Goal: Navigation & Orientation: Understand site structure

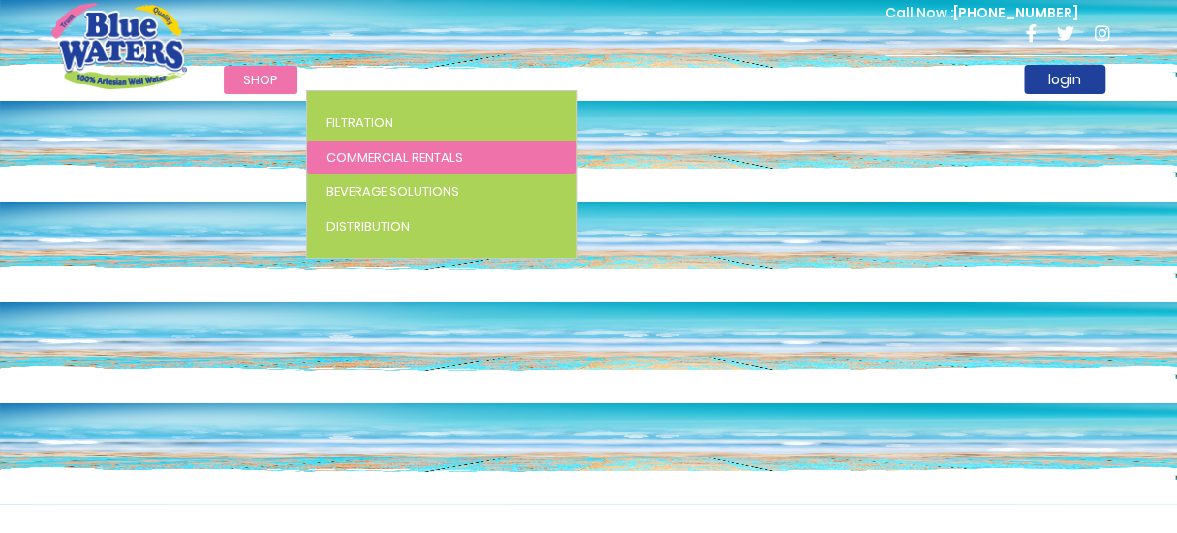
click at [418, 146] on link "Commercial Rentals" at bounding box center [441, 158] width 269 height 35
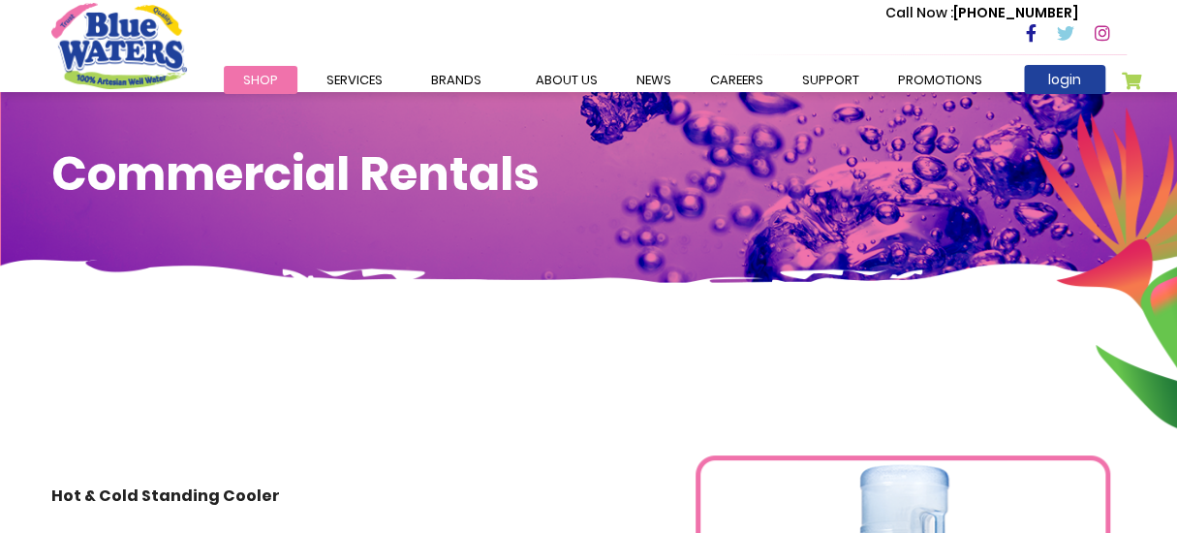
scroll to position [31, 0]
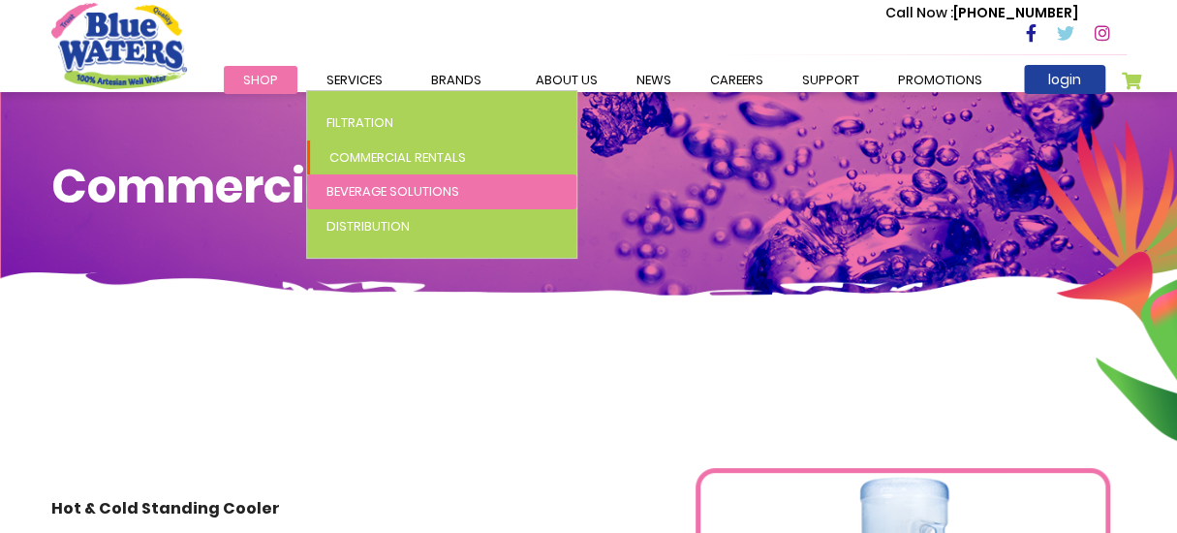
click at [398, 190] on span "Beverage Solutions" at bounding box center [393, 191] width 133 height 18
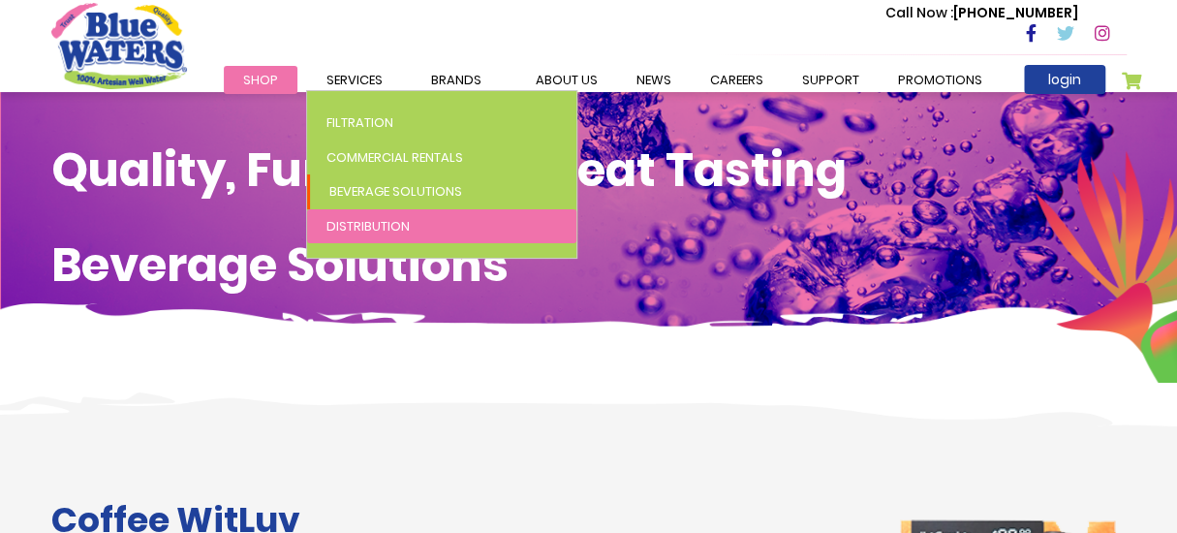
click at [384, 224] on span "Distribution" at bounding box center [368, 226] width 83 height 18
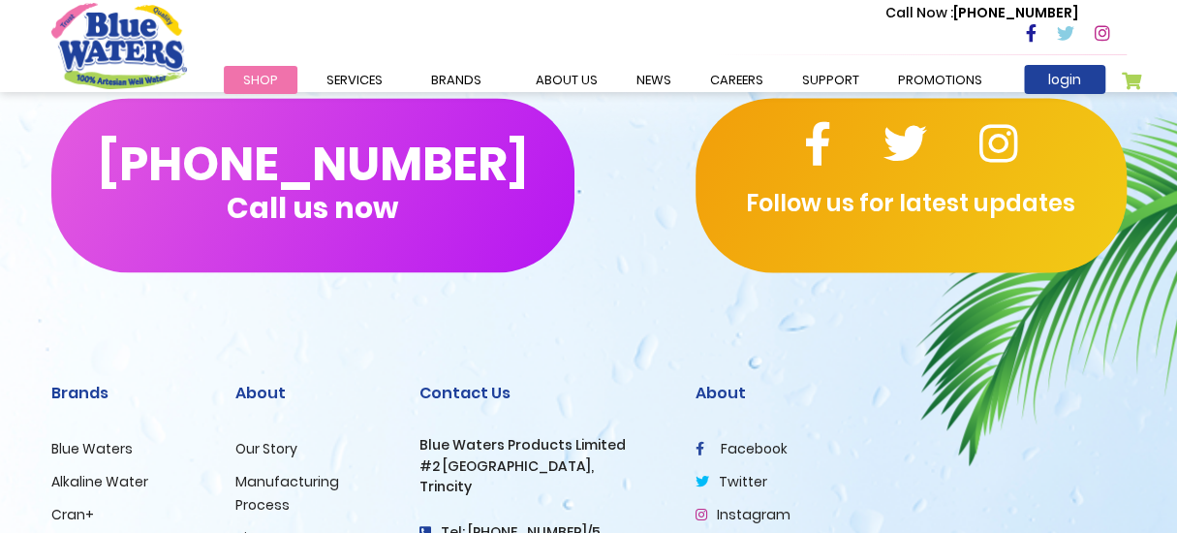
scroll to position [1382, 0]
